Goal: Use online tool/utility: Utilize a website feature to perform a specific function

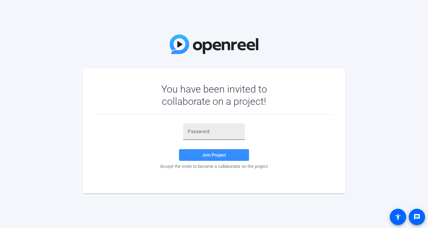
click at [195, 132] on input "text" at bounding box center [214, 131] width 52 height 7
paste input "a=jusn"
type input "a=jusn"
click at [198, 156] on span at bounding box center [214, 155] width 70 height 14
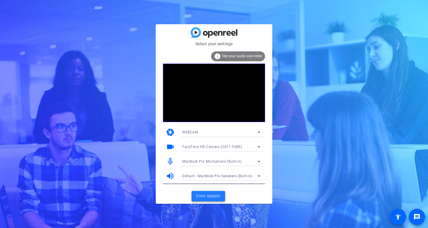
click at [201, 196] on span "Enter session" at bounding box center [208, 196] width 24 height 6
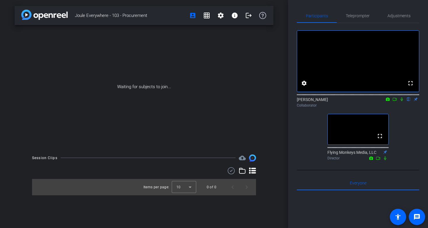
click at [402, 142] on div "fullscreen settings Mike Iannucci flip Collaborator fullscreen Flying Monkeys M…" at bounding box center [358, 92] width 122 height 139
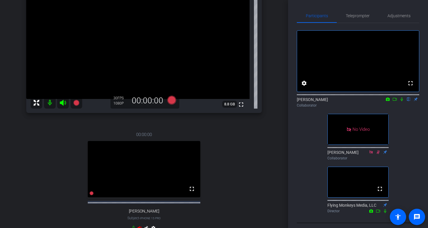
scroll to position [130, 0]
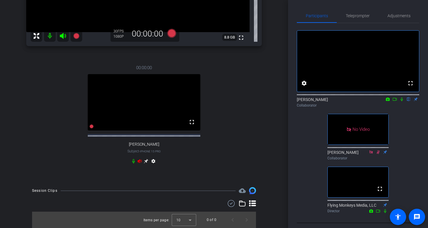
click at [138, 162] on icon at bounding box center [139, 160] width 5 height 5
click at [140, 159] on icon at bounding box center [140, 161] width 4 height 4
click at [100, 162] on div "00:00:00 fullscreen Barri Horn Subject - iPhone 15 Pro settings" at bounding box center [143, 115] width 235 height 120
click at [140, 160] on icon at bounding box center [140, 161] width 4 height 4
click at [86, 163] on div "00:00:00 fullscreen Barri Horn Subject - iPhone 15 Pro settings" at bounding box center [143, 115] width 235 height 120
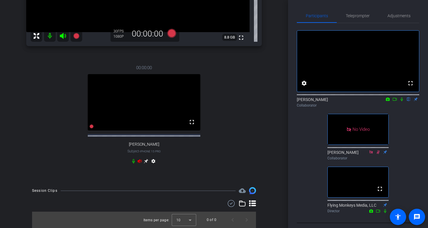
scroll to position [9, 0]
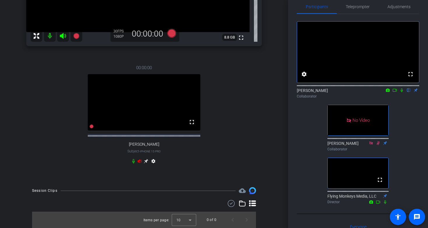
click at [139, 163] on icon at bounding box center [139, 160] width 5 height 5
click at [223, 157] on div "00:00:00 fullscreen Barri Horn Subject - iPhone 15 Pro settings" at bounding box center [143, 115] width 235 height 120
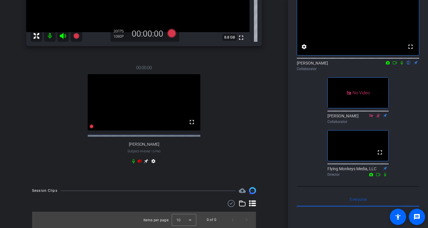
scroll to position [40, 0]
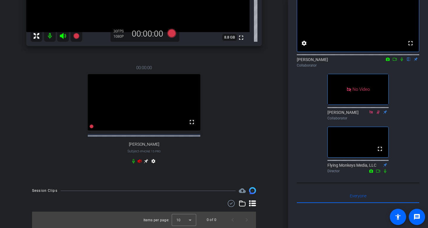
click at [98, 163] on div "00:00:00 fullscreen Barri Horn Subject - iPhone 15 Pro settings" at bounding box center [143, 115] width 235 height 120
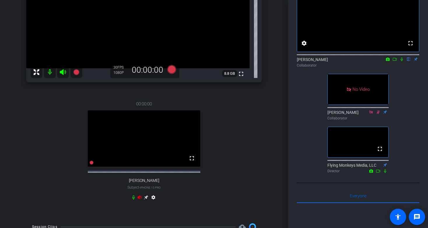
scroll to position [87, 0]
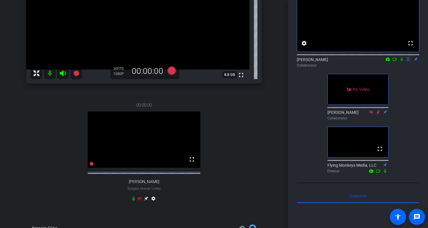
click at [290, 145] on div "Participants Teleprompter Adjustments fullscreen settings Mike Iannucci flip Co…" at bounding box center [358, 114] width 140 height 228
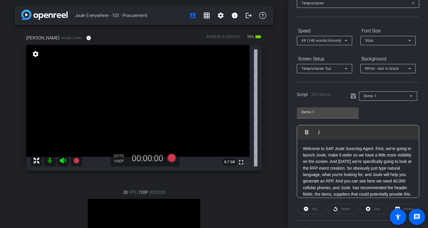
type input "Demo 2"
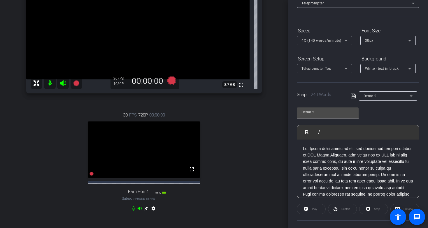
scroll to position [78, 0]
click at [241, 114] on div "30 FPS 720P 00:00:00 fullscreen Barri Horn1 Subject - iPhone 15 Pro 95% battery…" at bounding box center [143, 162] width 235 height 120
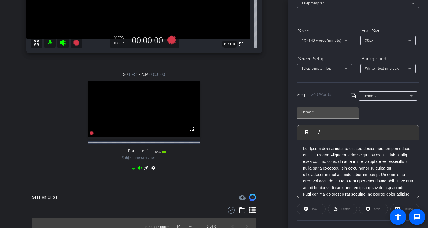
scroll to position [130, 0]
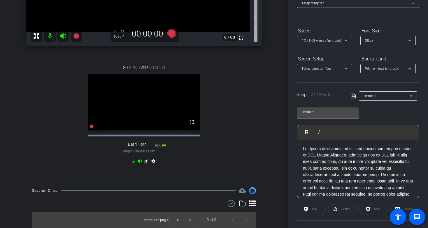
click at [232, 142] on div "30 FPS 720P 00:00:00 fullscreen Barri Horn1 Subject - iPhone 15 Pro 95% battery…" at bounding box center [143, 115] width 235 height 120
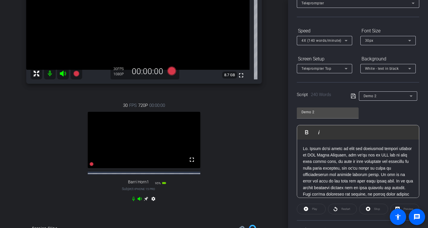
scroll to position [90, 0]
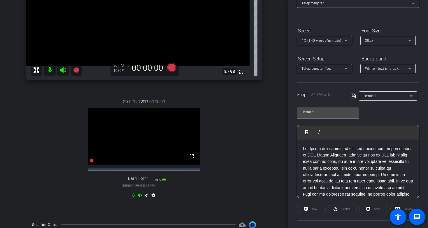
click at [228, 152] on div "30 FPS 720P 00:00:00 fullscreen Barri Horn1 Subject - iPhone 15 Pro 95% battery…" at bounding box center [143, 149] width 235 height 120
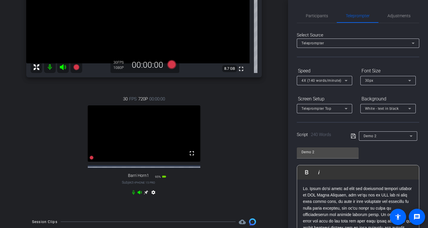
scroll to position [0, 0]
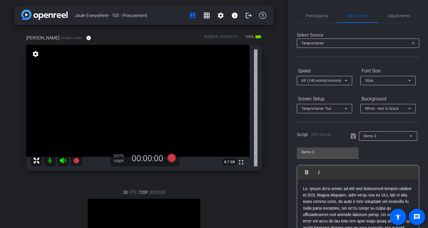
click at [199, 104] on video at bounding box center [137, 101] width 223 height 112
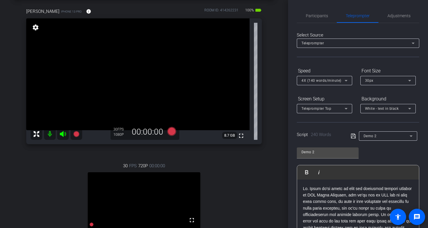
scroll to position [22, 0]
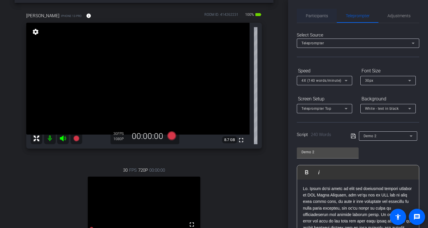
click at [314, 21] on span "Participants" at bounding box center [317, 16] width 22 height 14
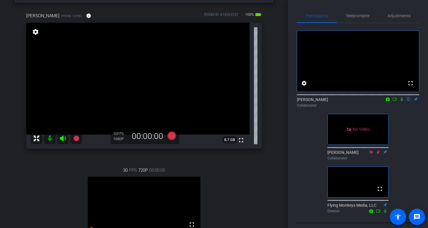
click at [394, 101] on icon at bounding box center [394, 99] width 5 height 4
click at [410, 101] on icon at bounding box center [408, 99] width 5 height 4
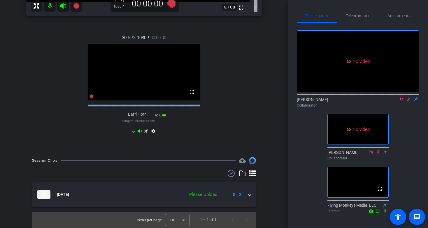
click at [405, 108] on div "Collaborator" at bounding box center [358, 105] width 122 height 5
click at [408, 102] on mat-icon at bounding box center [408, 98] width 7 height 5
click at [402, 101] on icon at bounding box center [401, 98] width 3 height 3
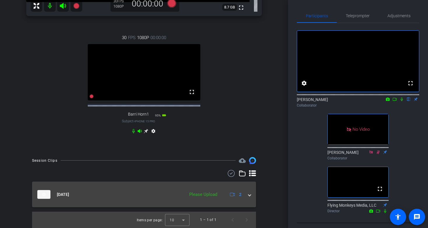
click at [251, 194] on span at bounding box center [249, 194] width 2 height 6
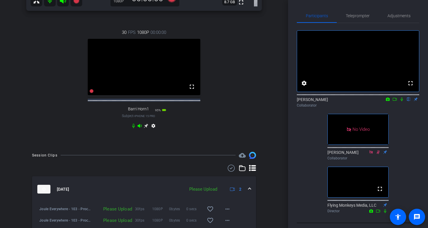
scroll to position [191, 0]
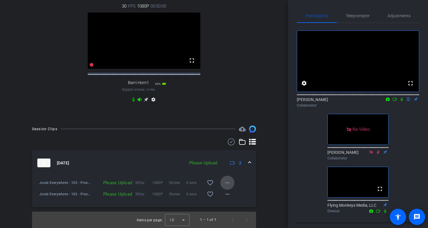
click at [226, 182] on mat-icon "more_horiz" at bounding box center [227, 182] width 7 height 7
click at [230, 193] on span "Upload" at bounding box center [236, 194] width 23 height 7
click at [227, 193] on mat-icon "more_horiz" at bounding box center [227, 193] width 7 height 7
click at [235, 206] on span "Upload" at bounding box center [236, 205] width 23 height 7
click at [273, 184] on div "Joule Everywhere - 103 - Procurement account_box grid_on settings info logout M…" at bounding box center [144, 114] width 288 height 228
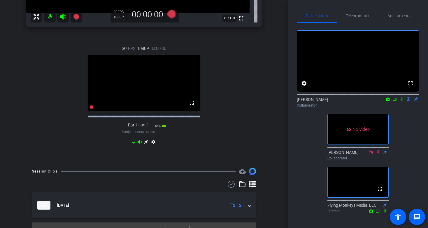
scroll to position [160, 0]
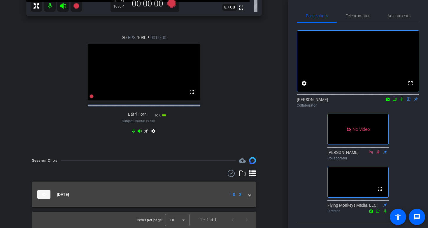
click at [249, 194] on span at bounding box center [249, 194] width 2 height 6
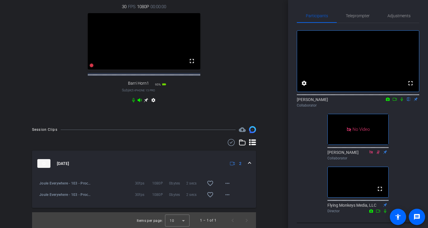
scroll to position [191, 0]
click at [226, 181] on mat-icon "more_horiz" at bounding box center [227, 182] width 7 height 7
click at [272, 172] on div at bounding box center [214, 114] width 428 height 228
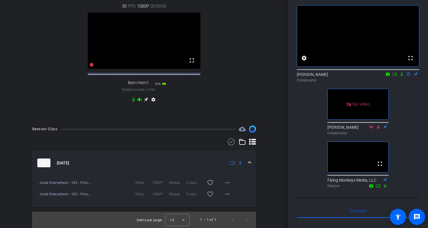
scroll to position [78, 0]
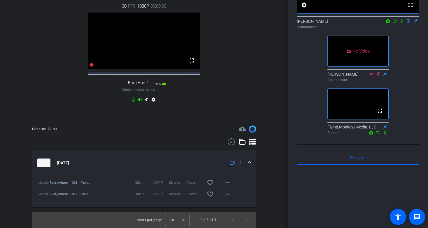
click at [98, 181] on div "30fps 1080P 0bytes 2 secs favorite_border more_horiz" at bounding box center [163, 182] width 142 height 14
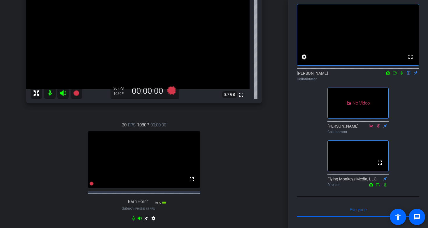
scroll to position [24, 0]
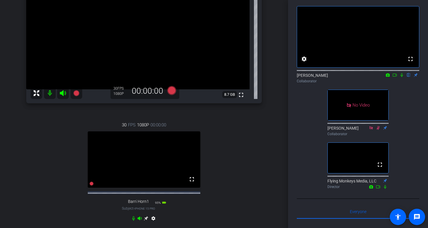
click at [395, 77] on icon at bounding box center [394, 75] width 5 height 4
click at [408, 77] on icon at bounding box center [408, 75] width 5 height 4
click at [287, 131] on div "Joule Everywhere - 103 - Procurement account_box grid_on settings info logout M…" at bounding box center [144, 47] width 288 height 228
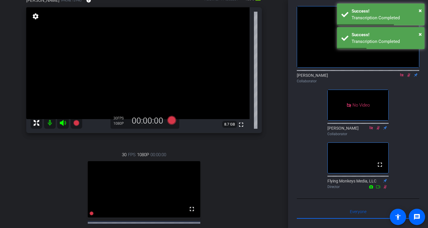
scroll to position [5, 0]
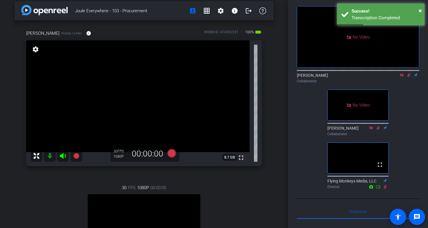
click at [401, 77] on icon at bounding box center [401, 75] width 5 height 4
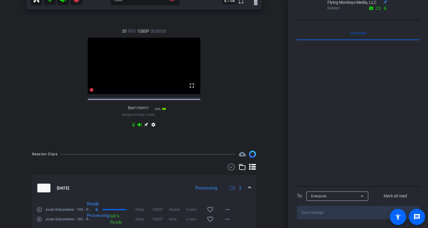
scroll to position [203, 0]
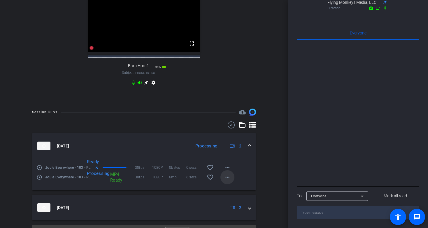
click at [229, 180] on mat-icon "more_horiz" at bounding box center [227, 176] width 7 height 7
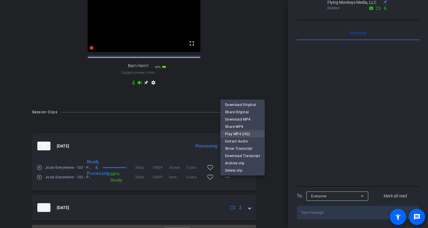
click at [243, 134] on span "Play MP4 (HQ)" at bounding box center [242, 133] width 35 height 7
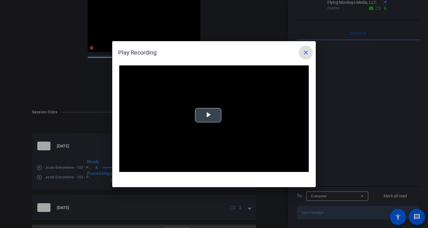
click at [208, 115] on span "Video Player" at bounding box center [208, 115] width 0 height 0
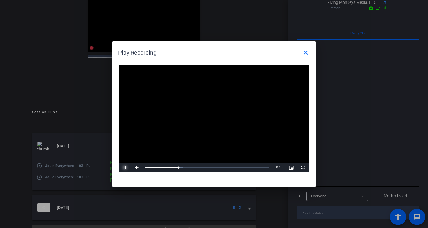
click at [125, 167] on span "Video Player" at bounding box center [125, 167] width 12 height 0
click at [303, 52] on mat-icon "close" at bounding box center [305, 52] width 7 height 7
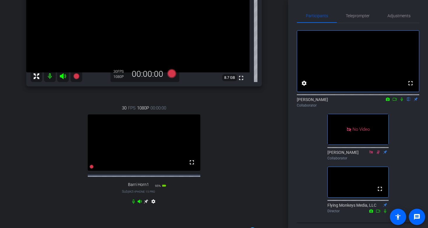
scroll to position [83, 0]
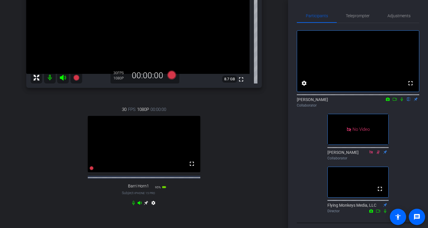
click at [275, 107] on div "Joule Everywhere - 103 - Procurement account_box grid_on settings info logout M…" at bounding box center [144, 31] width 288 height 228
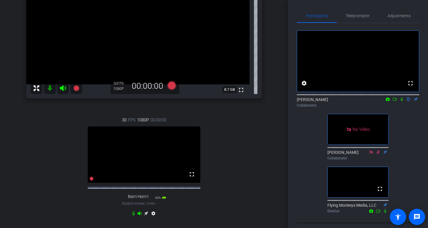
scroll to position [76, 0]
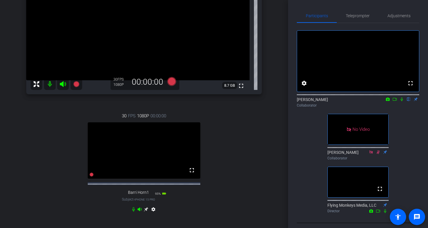
click at [273, 126] on div "Joule Everywhere - 103 - Procurement account_box grid_on settings info logout M…" at bounding box center [144, 38] width 288 height 228
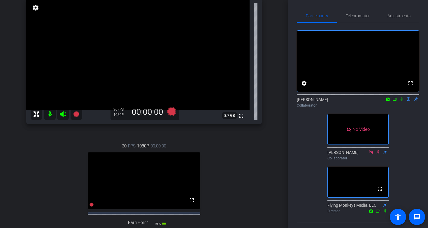
scroll to position [45, 0]
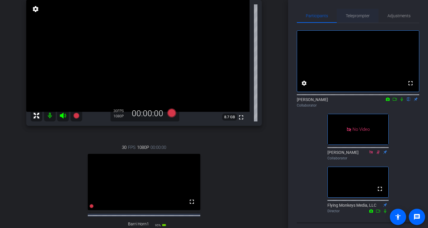
click at [359, 16] on span "Teleprompter" at bounding box center [358, 16] width 24 height 4
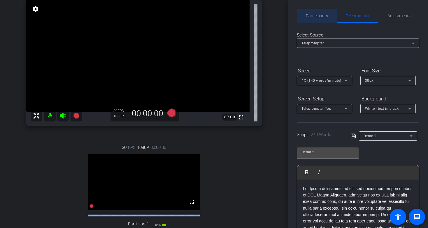
click at [327, 18] on span "Participants" at bounding box center [317, 16] width 22 height 14
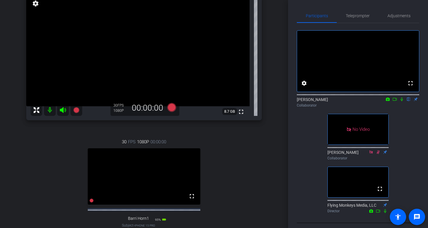
scroll to position [49, 0]
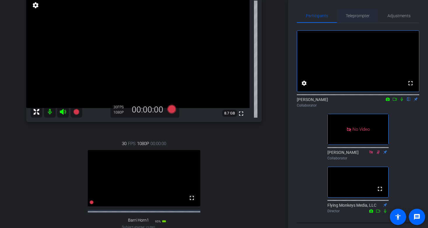
click at [367, 17] on span "Teleprompter" at bounding box center [358, 16] width 24 height 4
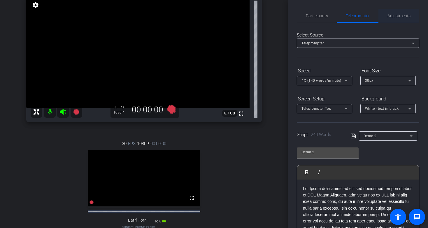
click at [402, 14] on span "Adjustments" at bounding box center [398, 16] width 23 height 4
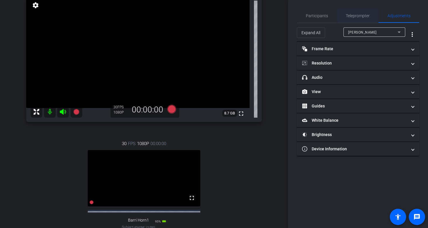
click at [371, 14] on div "Teleprompter" at bounding box center [358, 16] width 42 height 14
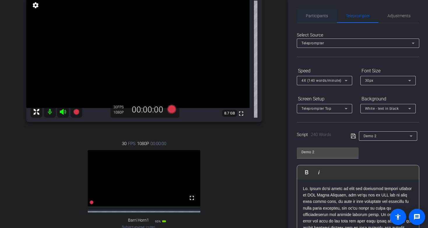
click at [327, 18] on div "Participants" at bounding box center [317, 16] width 40 height 14
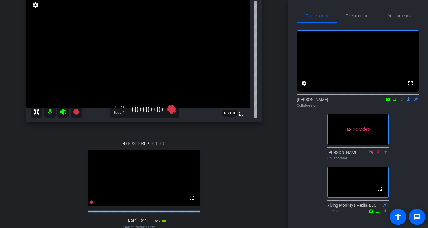
click at [394, 101] on icon at bounding box center [394, 99] width 5 height 4
click at [408, 101] on icon at bounding box center [408, 99] width 2 height 4
click at [274, 90] on div "Joule Everywhere - 103 - Procurement account_box grid_on settings info logout M…" at bounding box center [144, 65] width 288 height 228
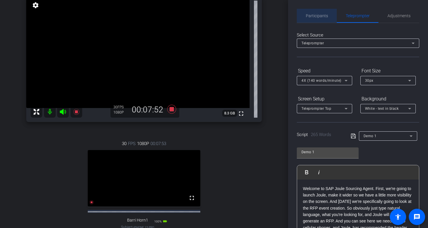
click at [318, 18] on span "Participants" at bounding box center [317, 16] width 22 height 14
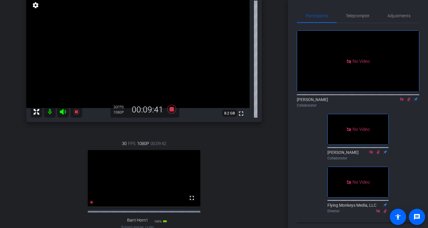
scroll to position [0, 0]
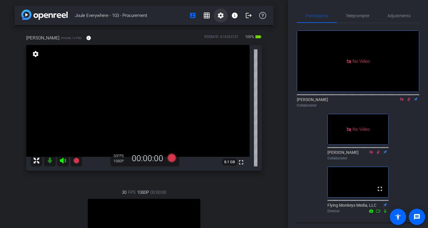
click at [222, 17] on mat-icon "settings" at bounding box center [220, 15] width 7 height 7
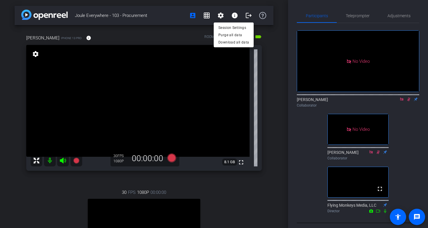
click at [195, 30] on div at bounding box center [214, 114] width 428 height 228
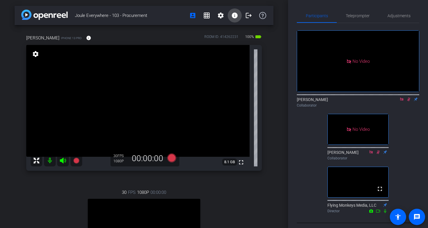
click at [233, 15] on mat-icon "info" at bounding box center [234, 15] width 7 height 7
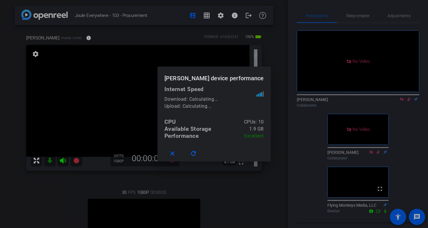
click at [275, 54] on div at bounding box center [214, 114] width 428 height 228
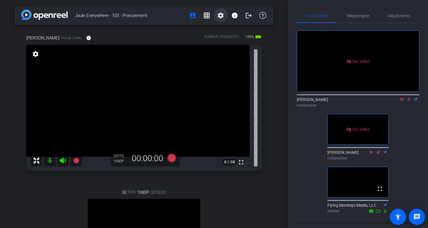
click at [221, 15] on mat-icon "settings" at bounding box center [220, 15] width 7 height 7
click at [230, 28] on span "Session Settings" at bounding box center [233, 27] width 31 height 7
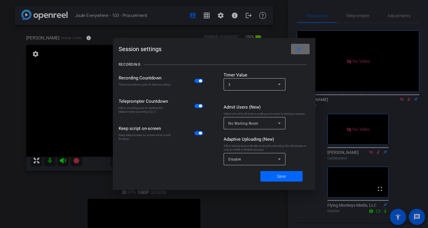
click at [300, 48] on mat-icon "close" at bounding box center [298, 48] width 7 height 7
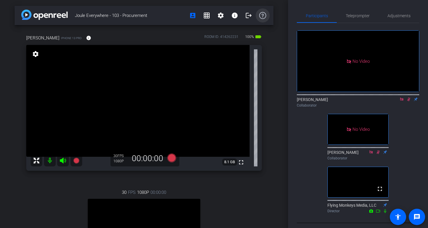
click at [256, 13] on span at bounding box center [263, 15] width 14 height 14
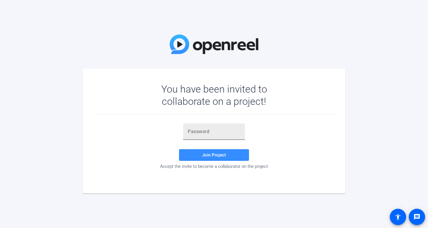
click at [206, 137] on div at bounding box center [214, 131] width 52 height 16
click at [197, 129] on input "text" at bounding box center [214, 131] width 52 height 7
paste input "a=jusn"
type input "a=jusn"
click at [203, 156] on span "Join Project" at bounding box center [214, 154] width 24 height 5
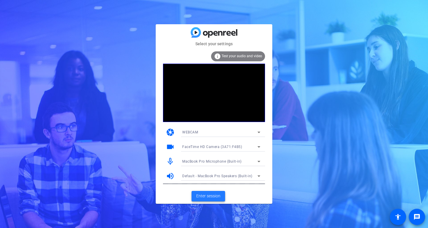
click at [209, 199] on span at bounding box center [208, 196] width 34 height 14
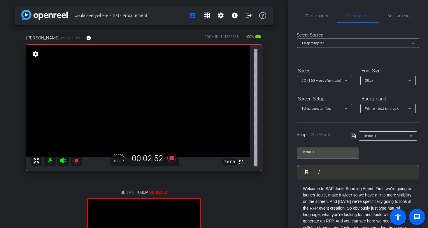
type input "Demo 2"
